Goal: Information Seeking & Learning: Learn about a topic

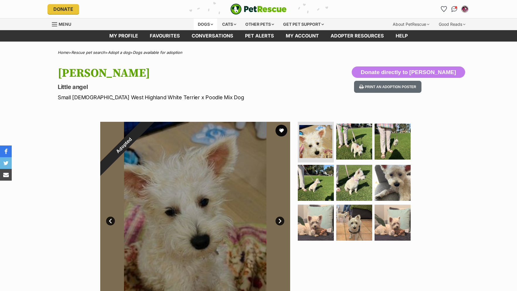
click at [204, 22] on div "Dogs" at bounding box center [205, 24] width 23 height 12
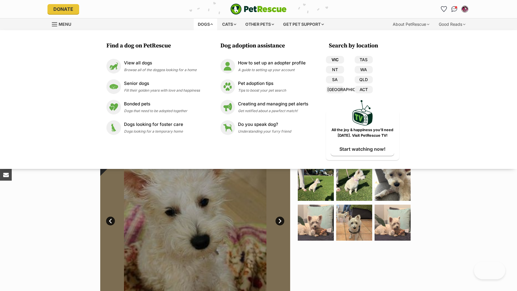
click at [338, 57] on link "VIC" at bounding box center [335, 60] width 18 height 8
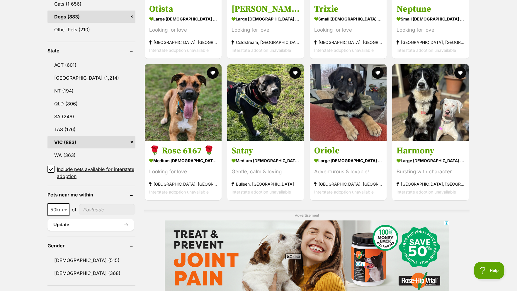
scroll to position [329, 0]
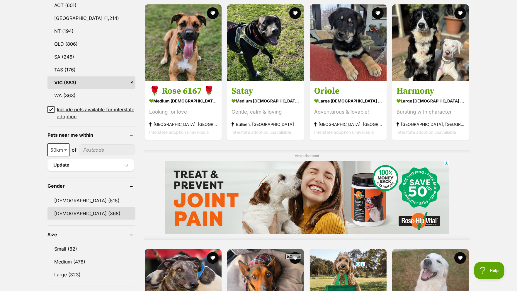
click at [71, 220] on link "Female (368)" at bounding box center [91, 214] width 88 height 12
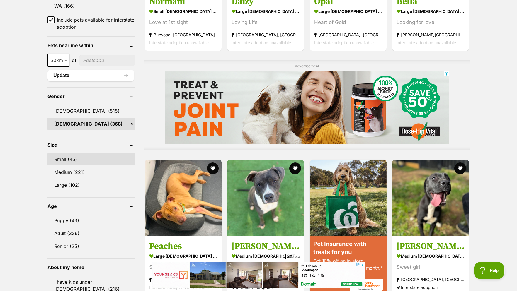
click at [106, 160] on link "Small (45)" at bounding box center [91, 159] width 88 height 12
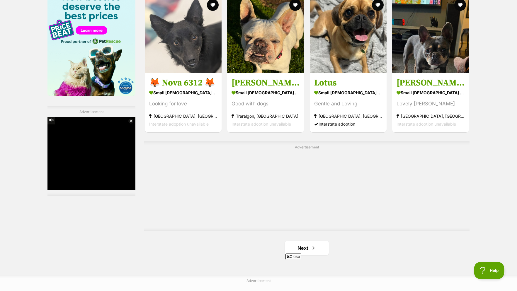
scroll to position [987, 0]
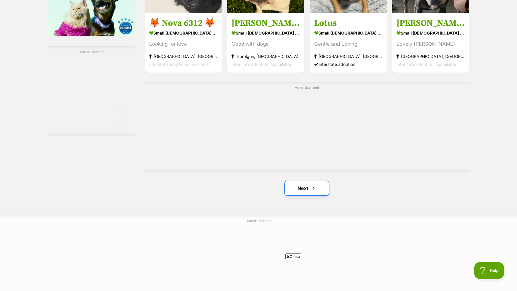
click at [311, 192] on span "Next page" at bounding box center [314, 188] width 6 height 7
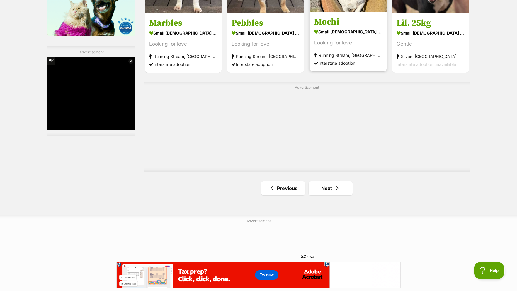
scroll to position [1047, 0]
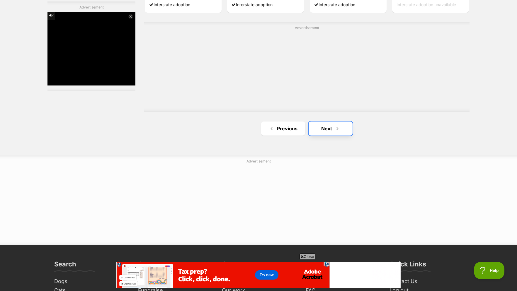
click at [332, 134] on link "Next" at bounding box center [331, 129] width 44 height 14
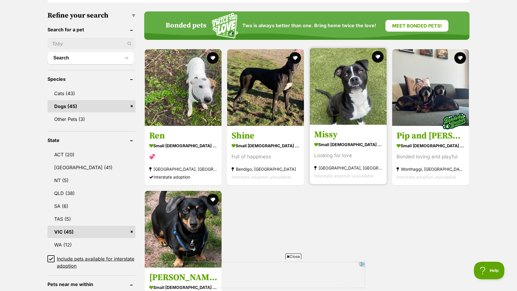
scroll to position [299, 0]
